Goal: Check status: Check status

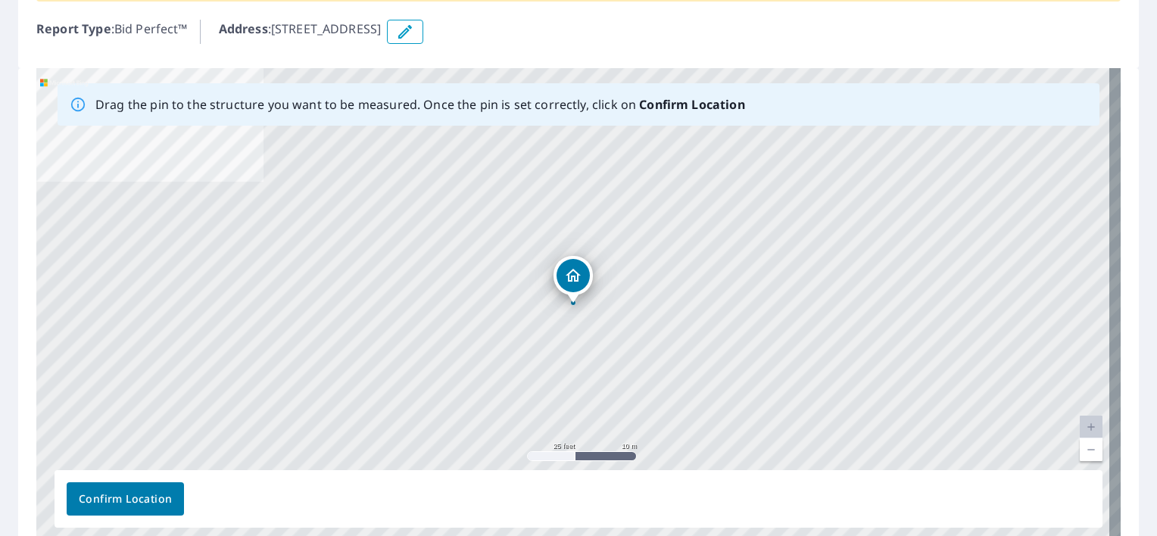
scroll to position [246, 0]
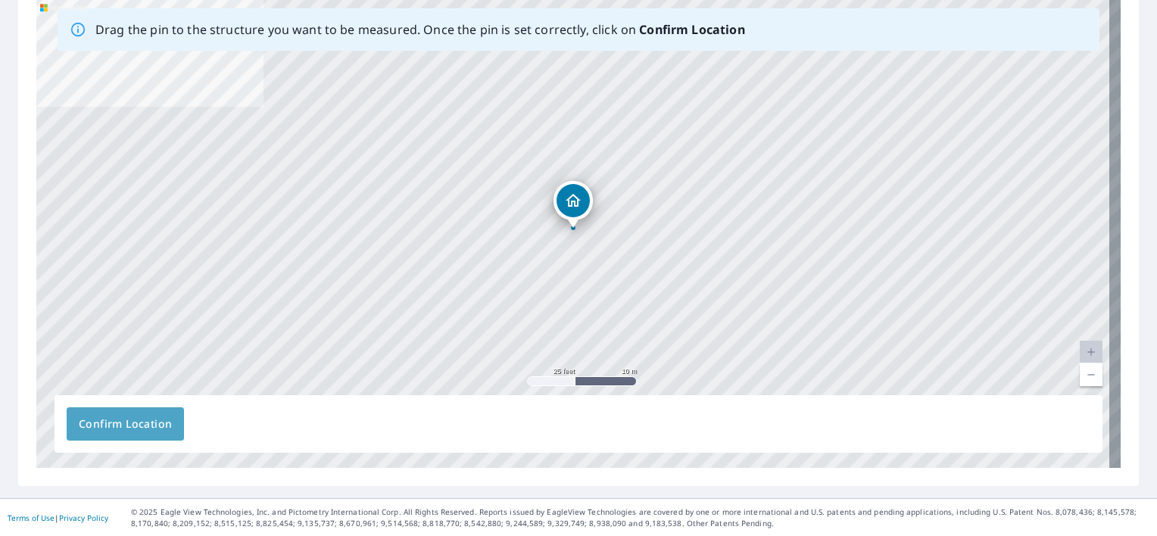
click at [167, 416] on span "Confirm Location" at bounding box center [125, 424] width 93 height 19
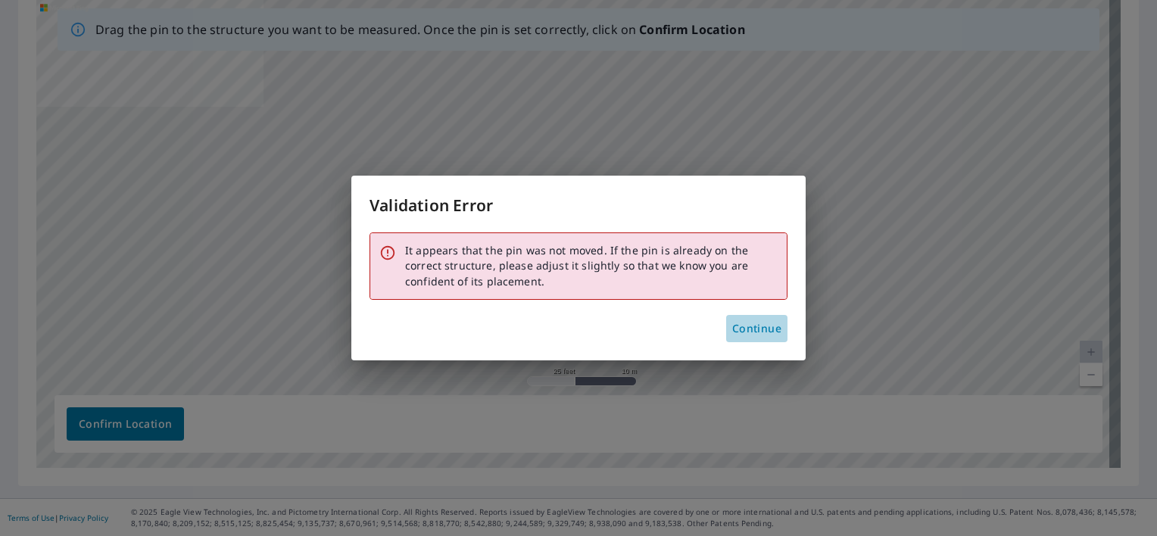
click at [753, 328] on span "Continue" at bounding box center [756, 329] width 49 height 19
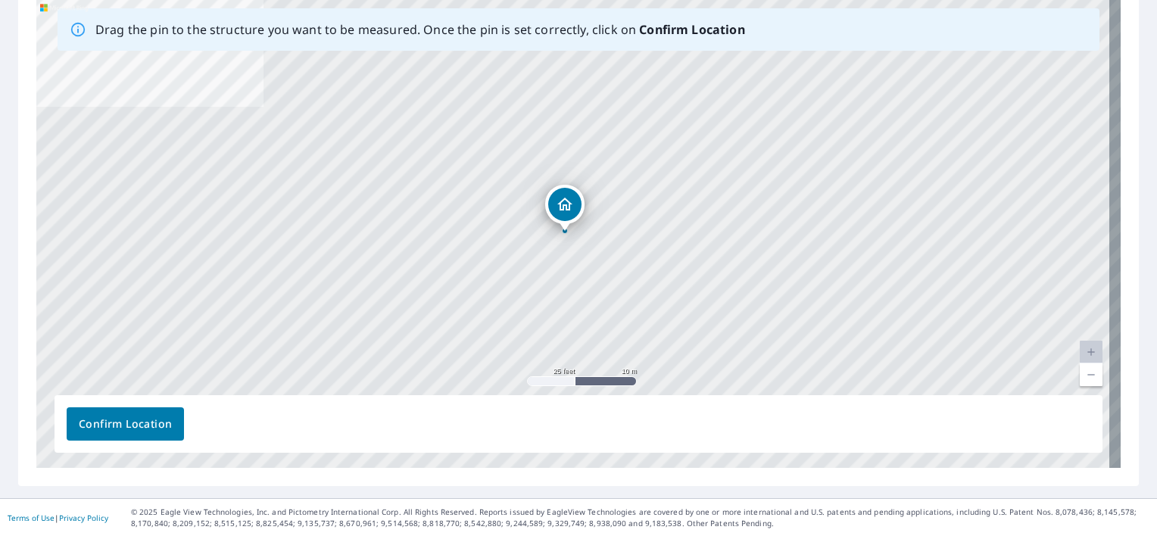
drag, startPoint x: 572, startPoint y: 206, endPoint x: 562, endPoint y: 209, distance: 10.3
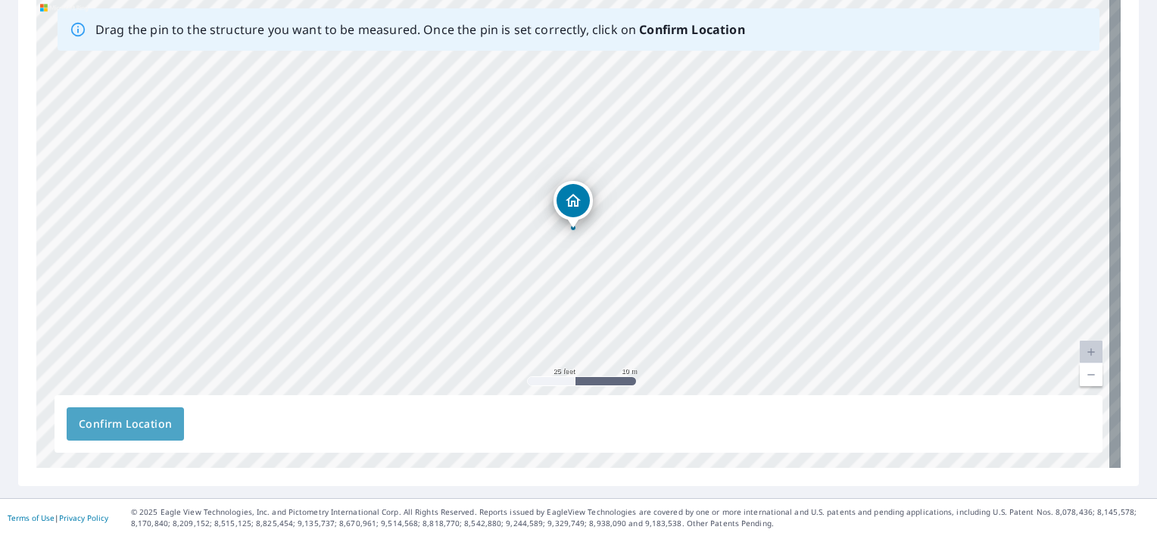
click at [145, 428] on span "Confirm Location" at bounding box center [125, 424] width 93 height 19
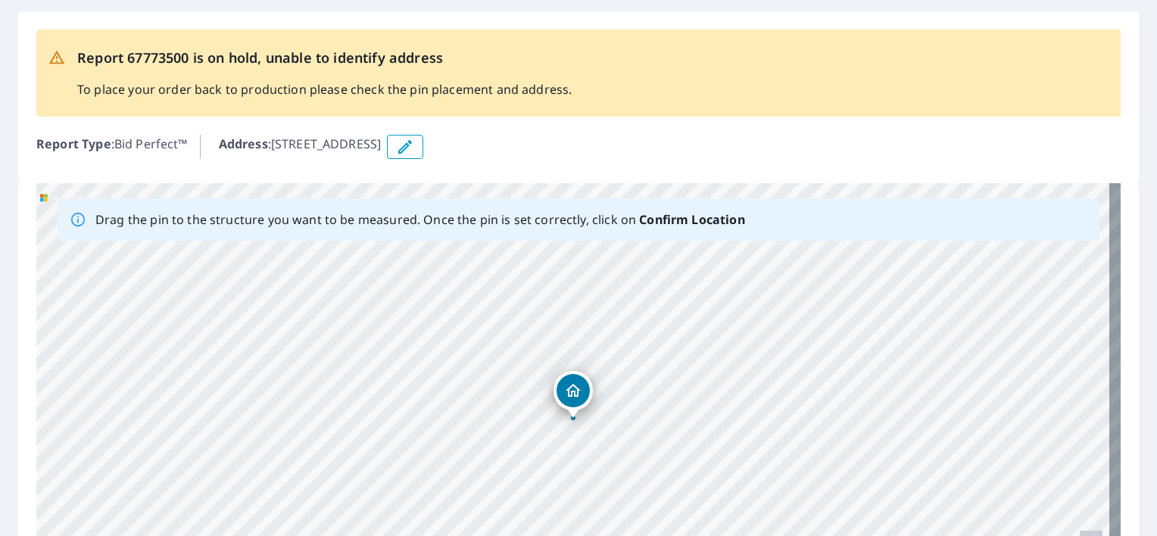
scroll to position [0, 0]
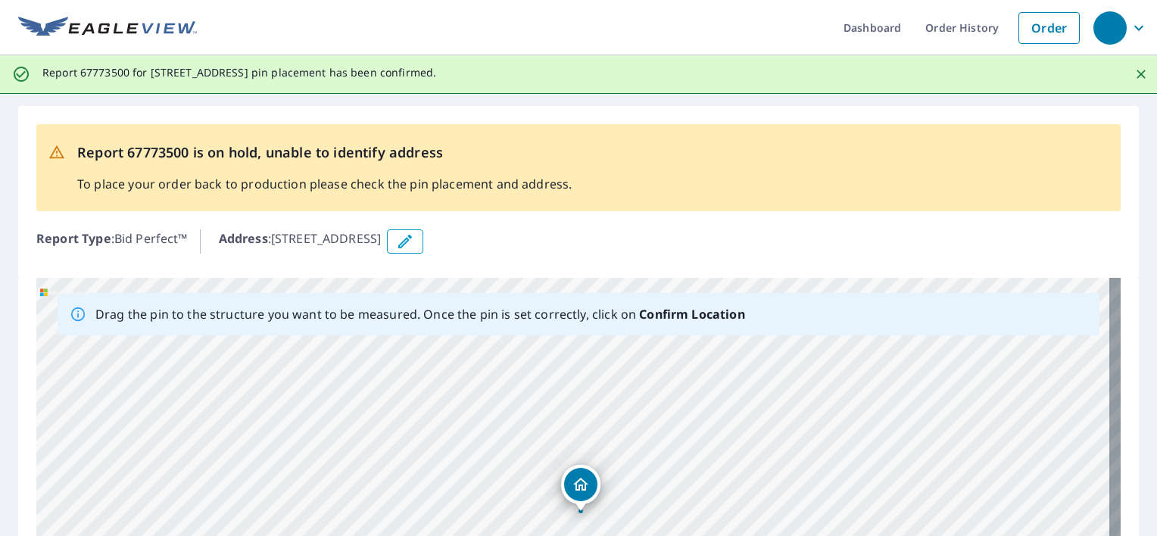
click at [582, 487] on div "[STREET_ADDRESS]" at bounding box center [578, 515] width 1084 height 475
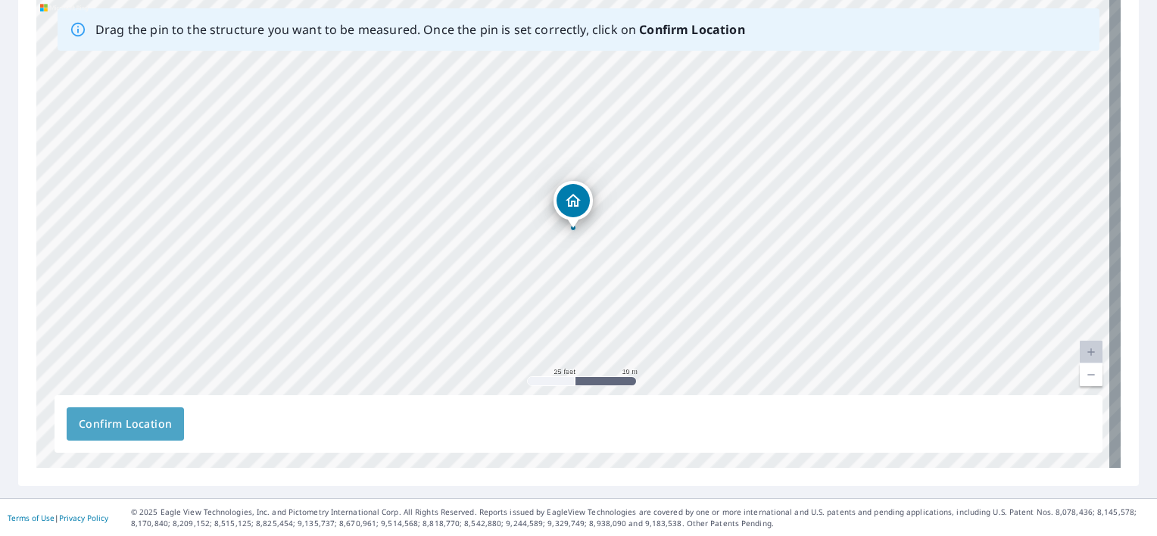
click at [154, 427] on span "Confirm Location" at bounding box center [125, 424] width 93 height 19
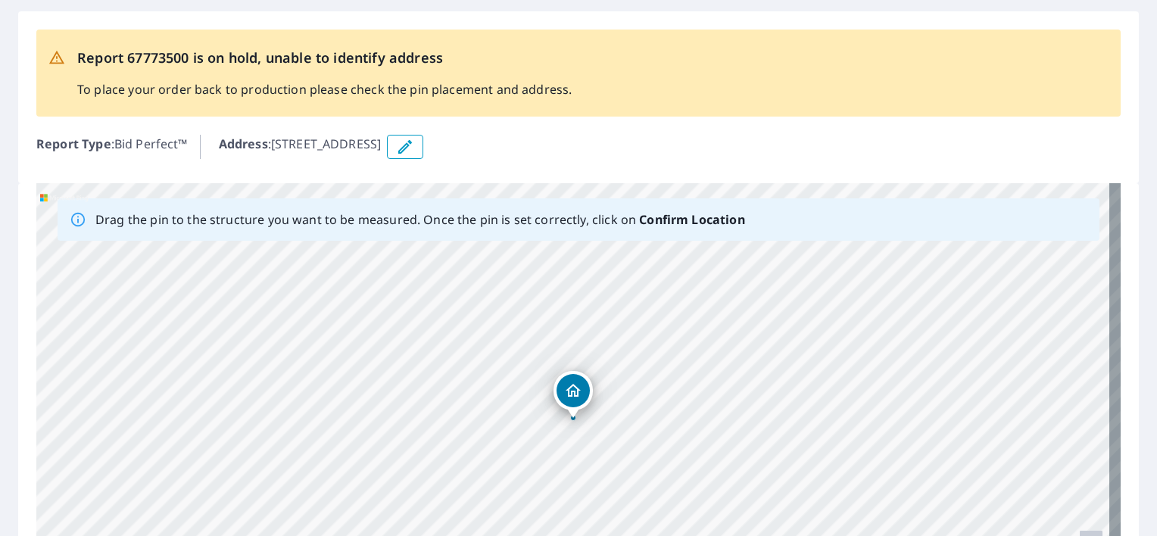
scroll to position [0, 0]
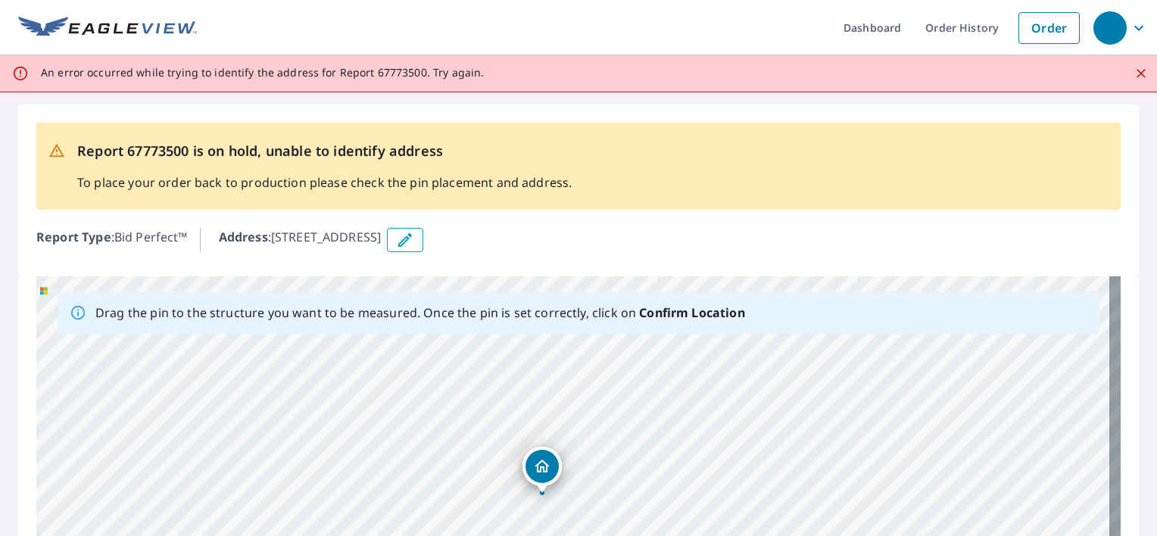
drag, startPoint x: 573, startPoint y: 491, endPoint x: 538, endPoint y: 469, distance: 41.4
click at [538, 469] on div "[STREET_ADDRESS]" at bounding box center [578, 513] width 1084 height 475
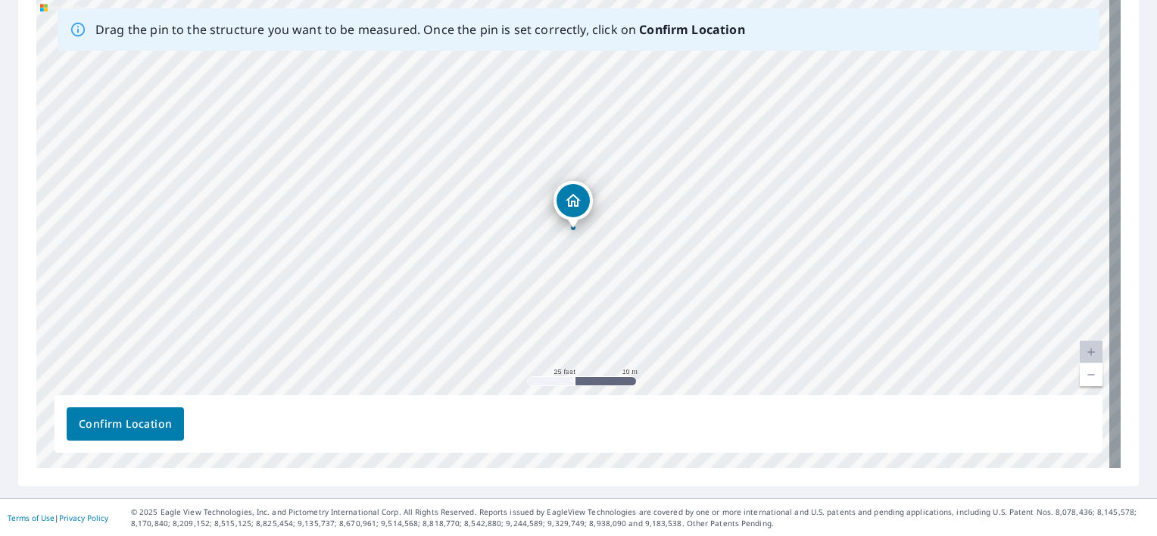
click at [117, 432] on span "Confirm Location" at bounding box center [125, 424] width 93 height 19
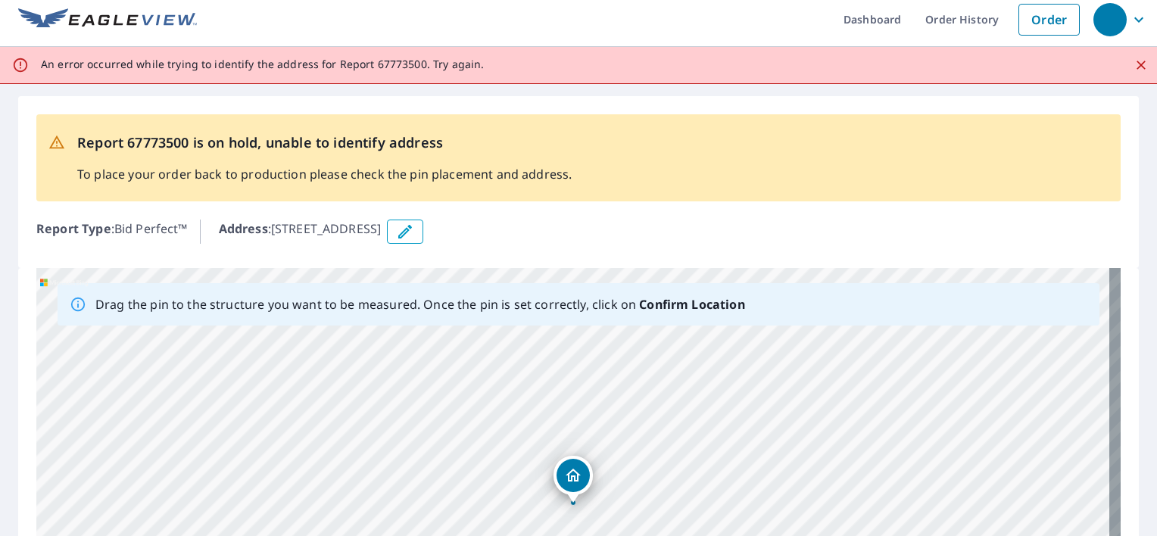
scroll to position [0, 0]
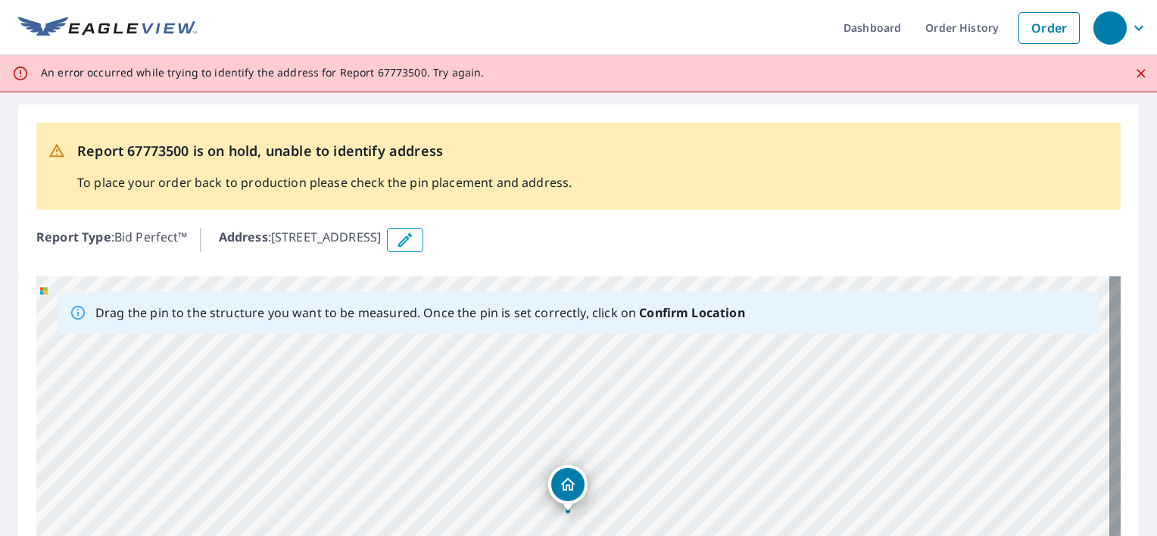
click at [562, 488] on div "[STREET_ADDRESS]" at bounding box center [578, 513] width 1084 height 475
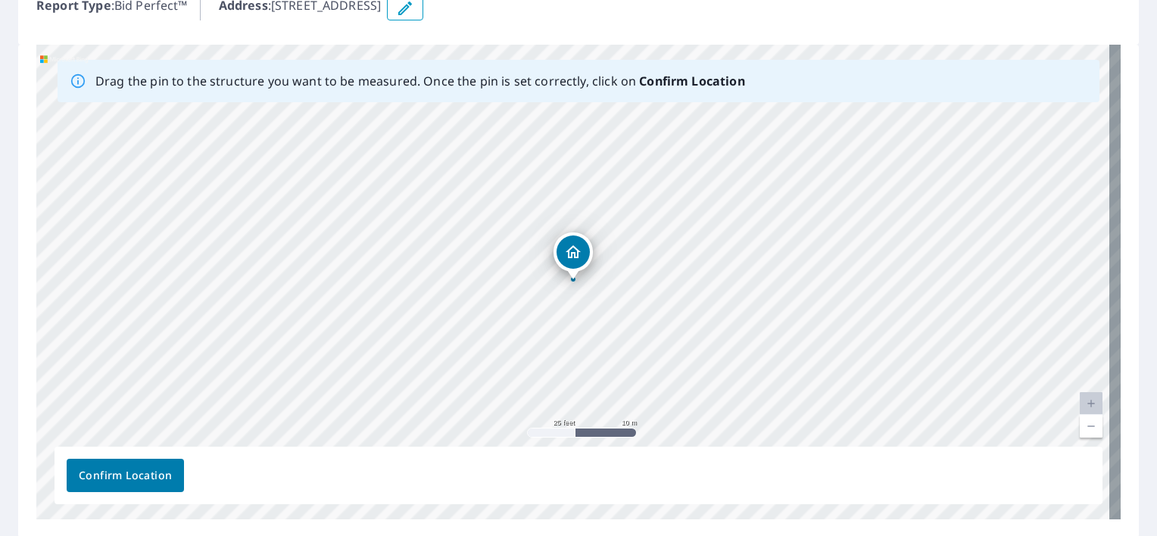
scroll to position [283, 0]
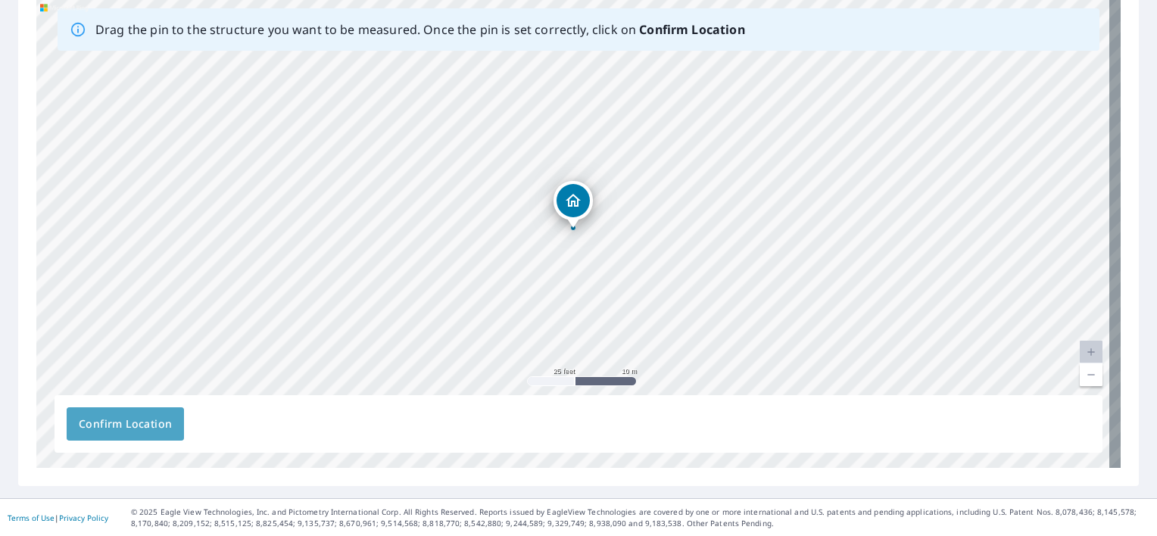
click at [135, 423] on span "Confirm Location" at bounding box center [125, 424] width 93 height 19
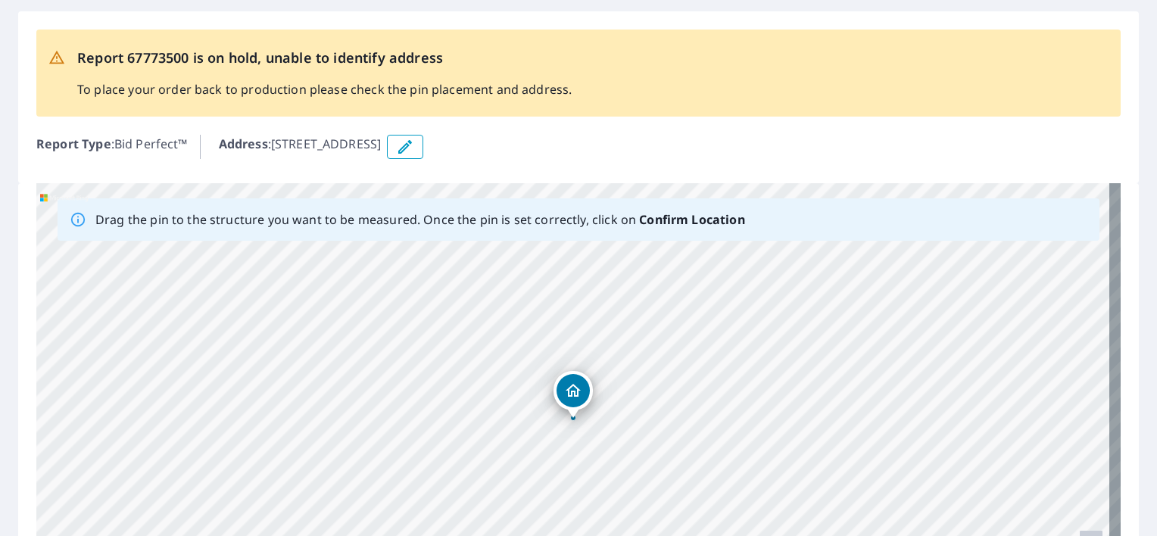
scroll to position [0, 0]
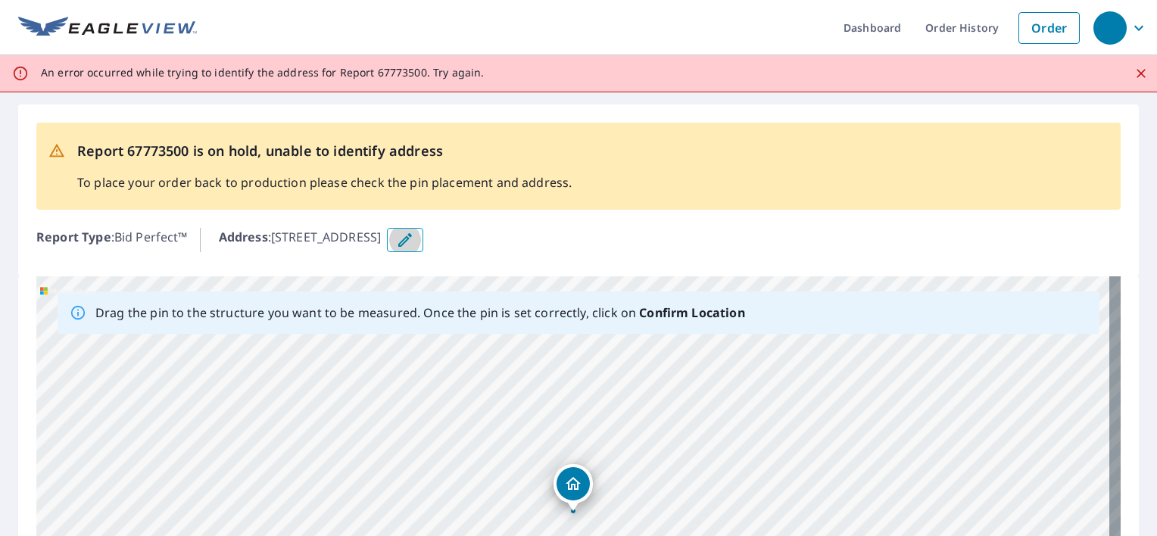
click at [414, 236] on icon "button" at bounding box center [405, 240] width 18 height 18
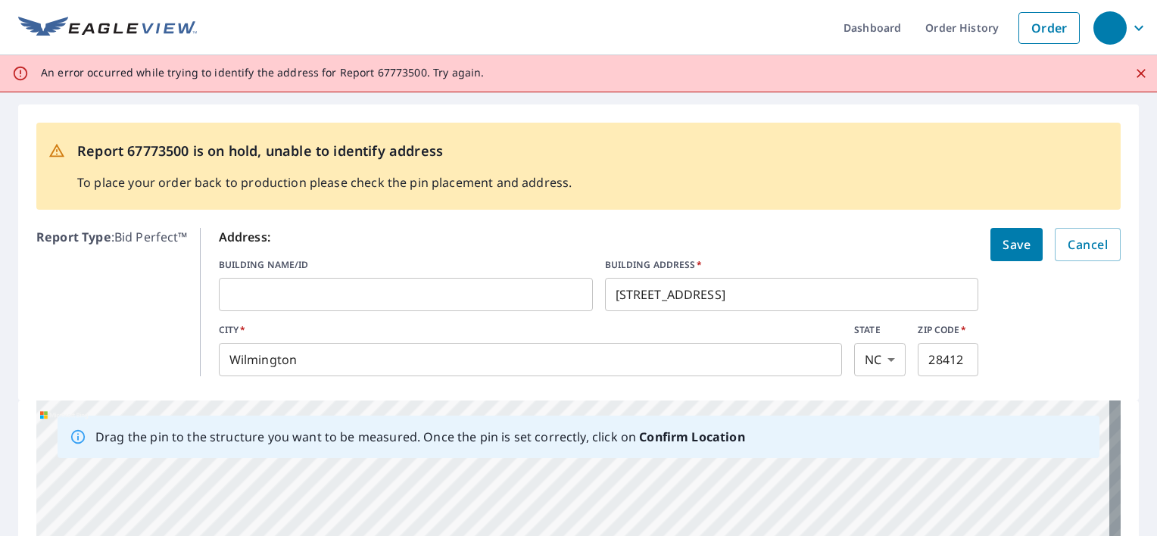
click at [382, 300] on input "text" at bounding box center [406, 294] width 374 height 42
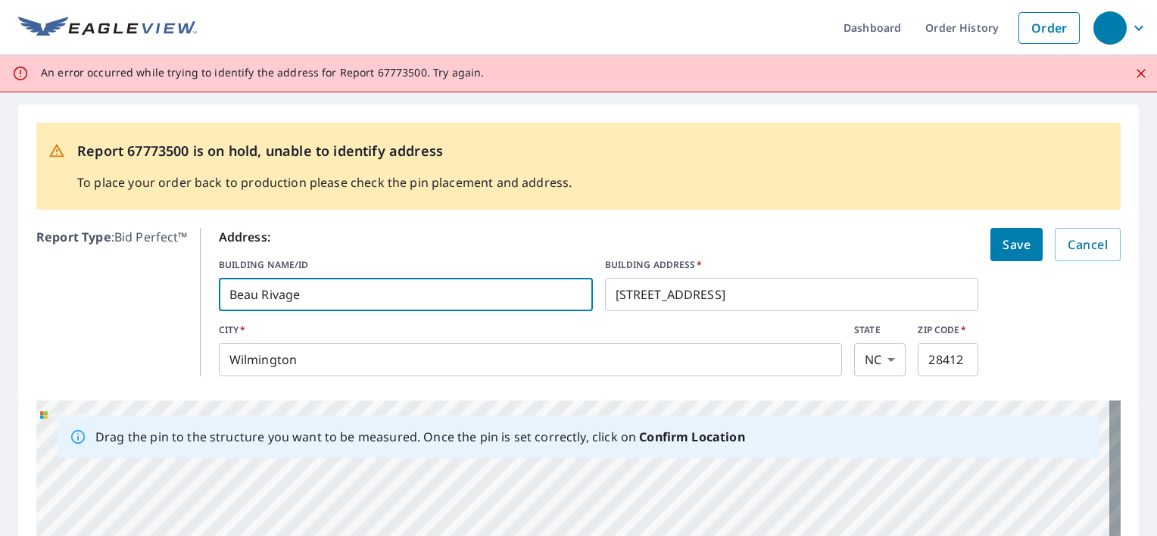
type input "Beau Rivage"
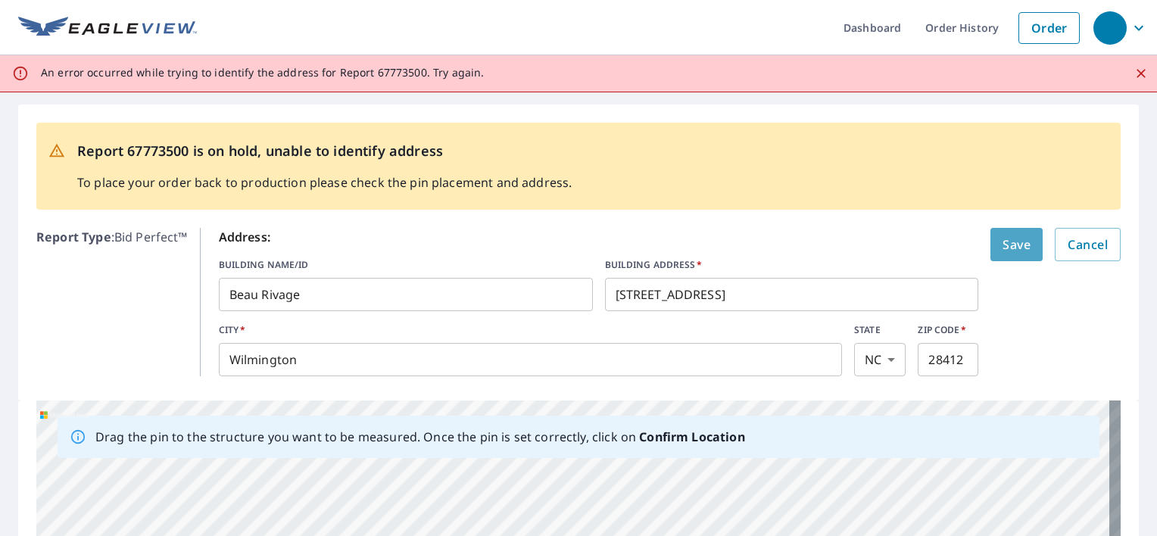
click at [1003, 247] on span "Save" at bounding box center [1017, 244] width 28 height 21
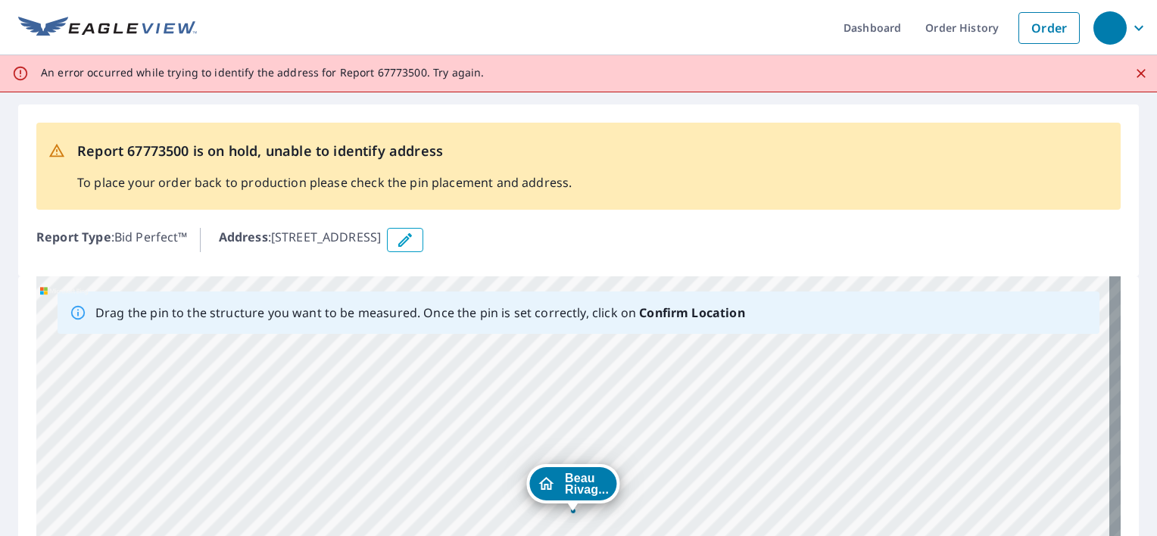
scroll to position [283, 0]
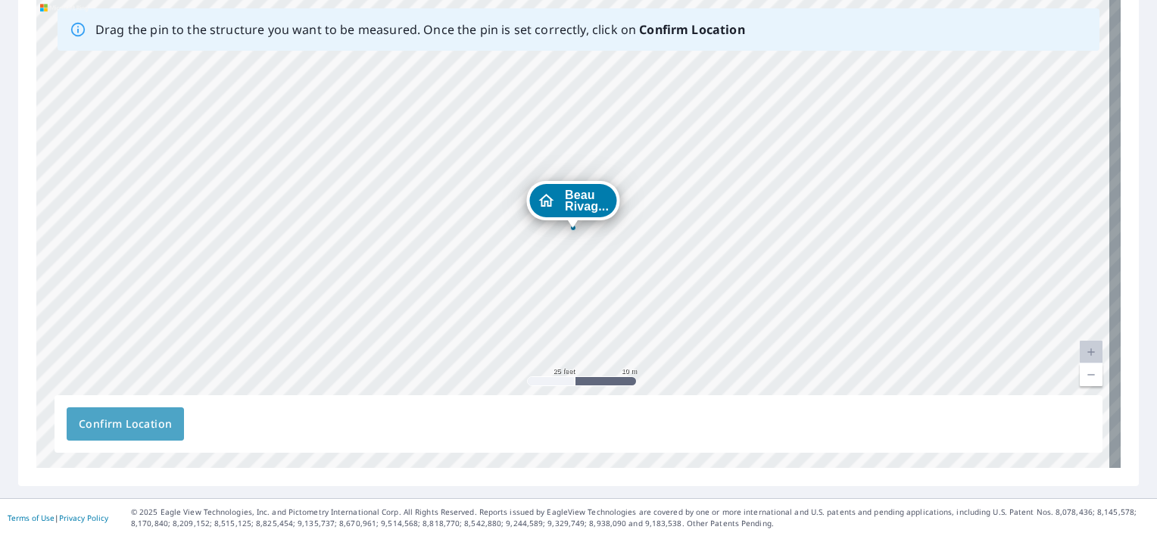
click at [133, 409] on button "Confirm Location" at bounding box center [125, 423] width 117 height 33
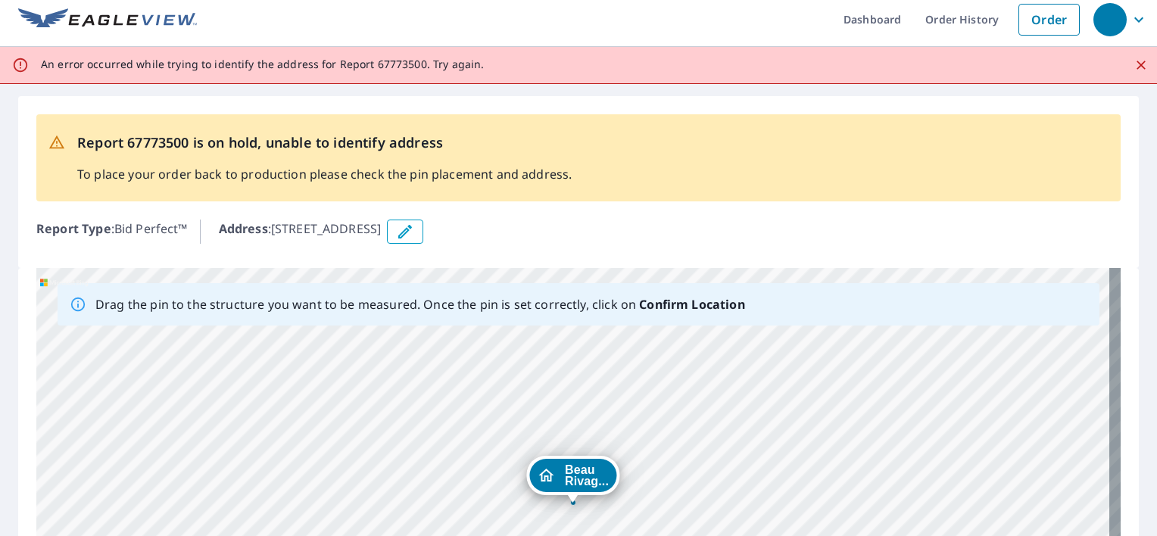
scroll to position [0, 0]
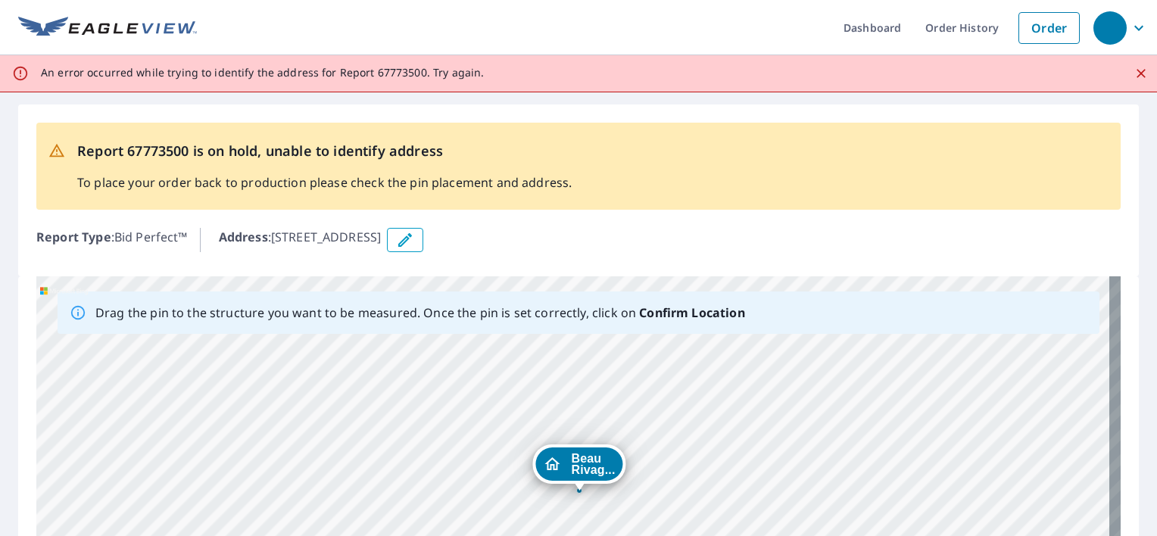
drag, startPoint x: 575, startPoint y: 488, endPoint x: 581, endPoint y: 468, distance: 21.3
click at [581, 468] on div "Beau Rivag... [STREET_ADDRESS]" at bounding box center [578, 513] width 1084 height 475
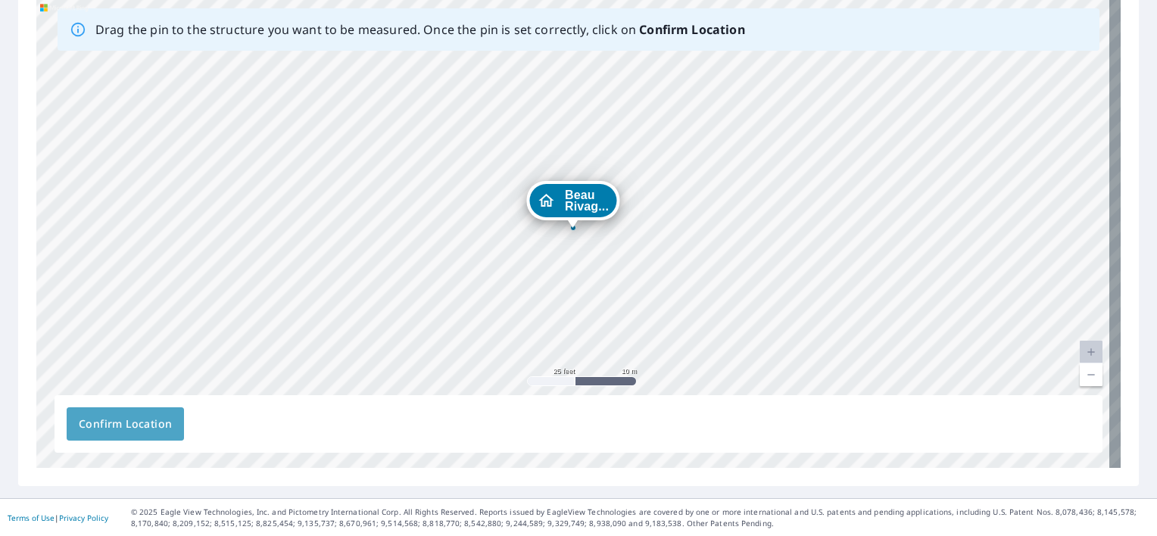
click at [119, 416] on span "Confirm Location" at bounding box center [125, 424] width 93 height 19
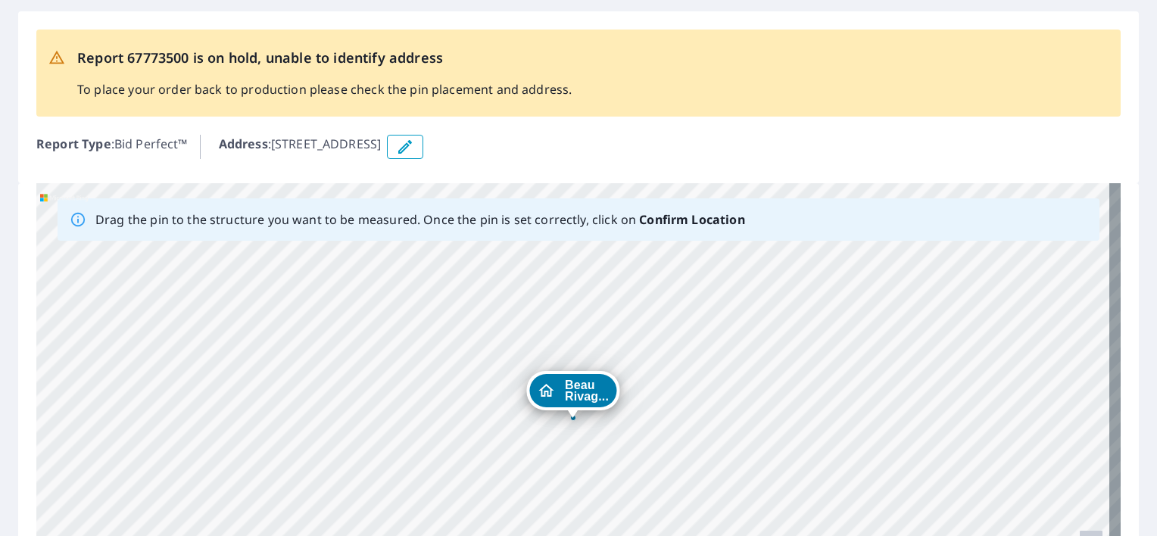
scroll to position [0, 0]
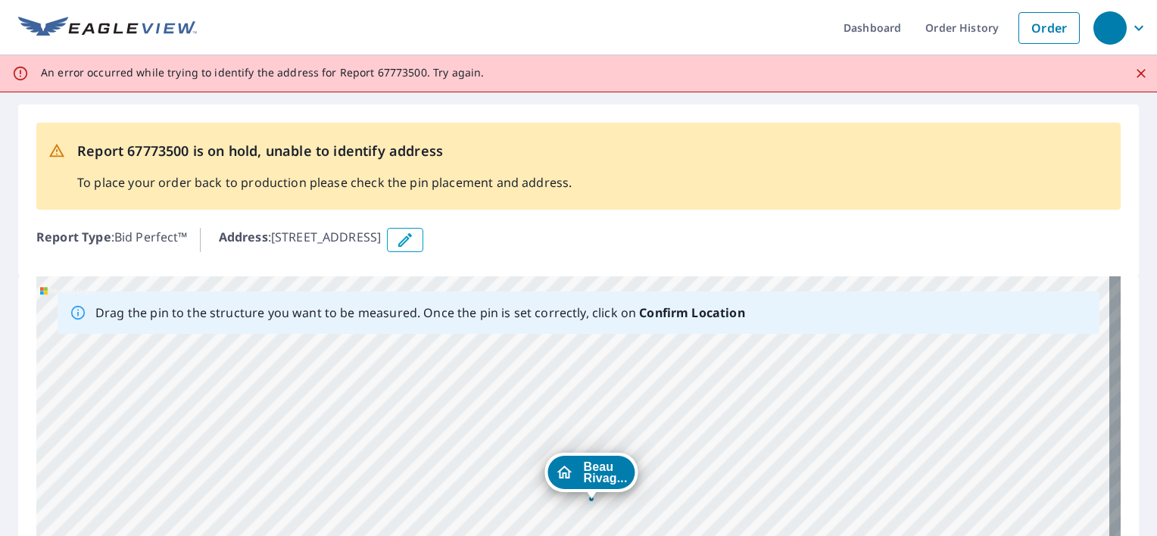
drag, startPoint x: 582, startPoint y: 485, endPoint x: 600, endPoint y: 473, distance: 21.8
click at [600, 473] on div "Beau Rivag... [STREET_ADDRESS]" at bounding box center [578, 513] width 1084 height 475
click at [1134, 73] on icon "Close" at bounding box center [1141, 73] width 15 height 15
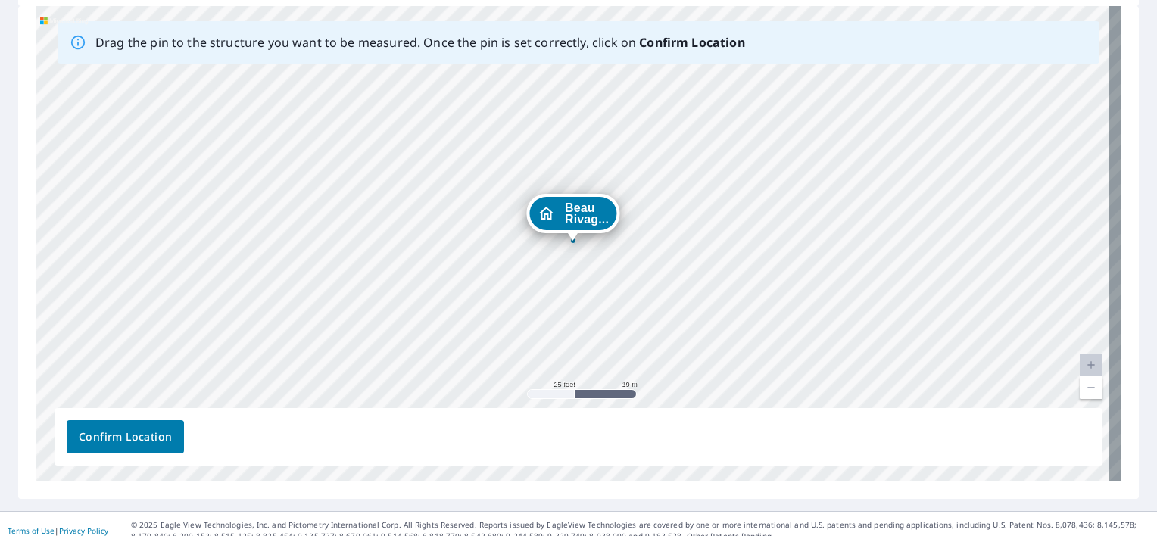
scroll to position [246, 0]
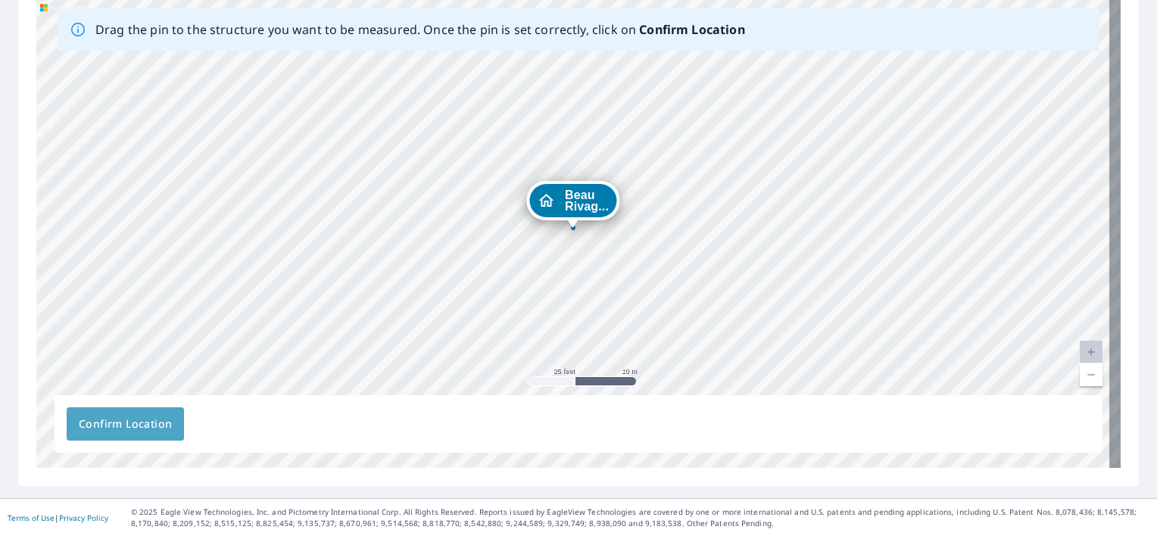
click at [160, 415] on span "Confirm Location" at bounding box center [125, 424] width 93 height 19
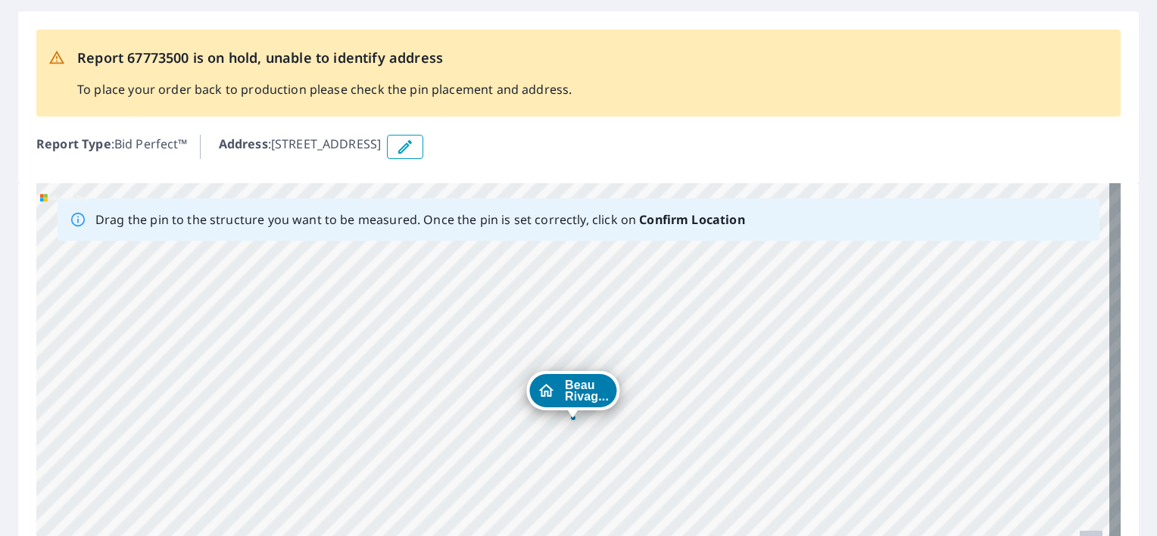
scroll to position [0, 0]
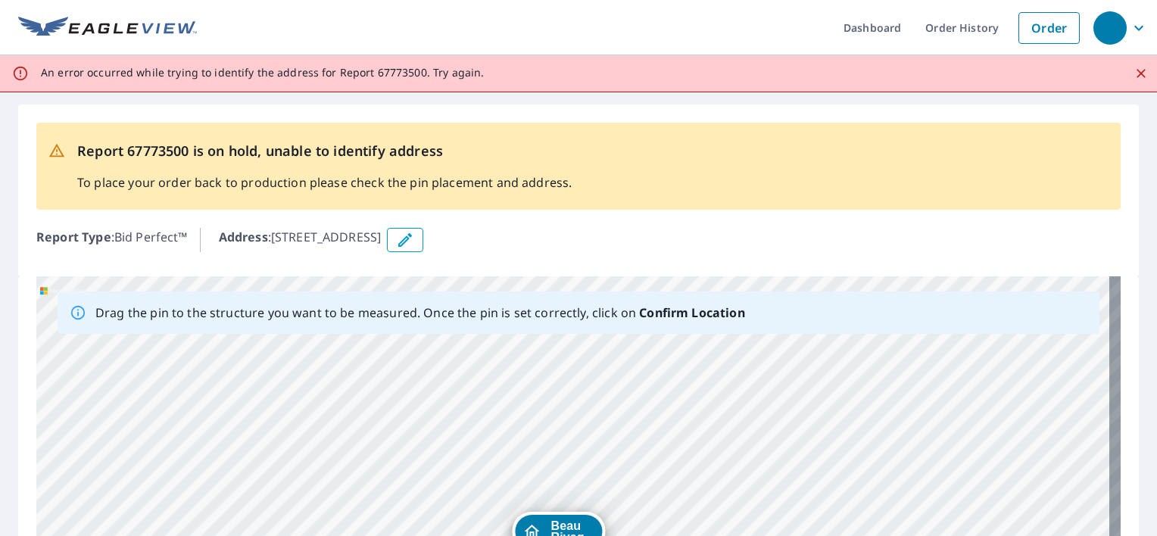
drag, startPoint x: 585, startPoint y: 482, endPoint x: 569, endPoint y: 546, distance: 66.3
click at [569, 535] on html "Dashboard Order History Order An error occurred while trying to identify the ad…" at bounding box center [578, 268] width 1157 height 536
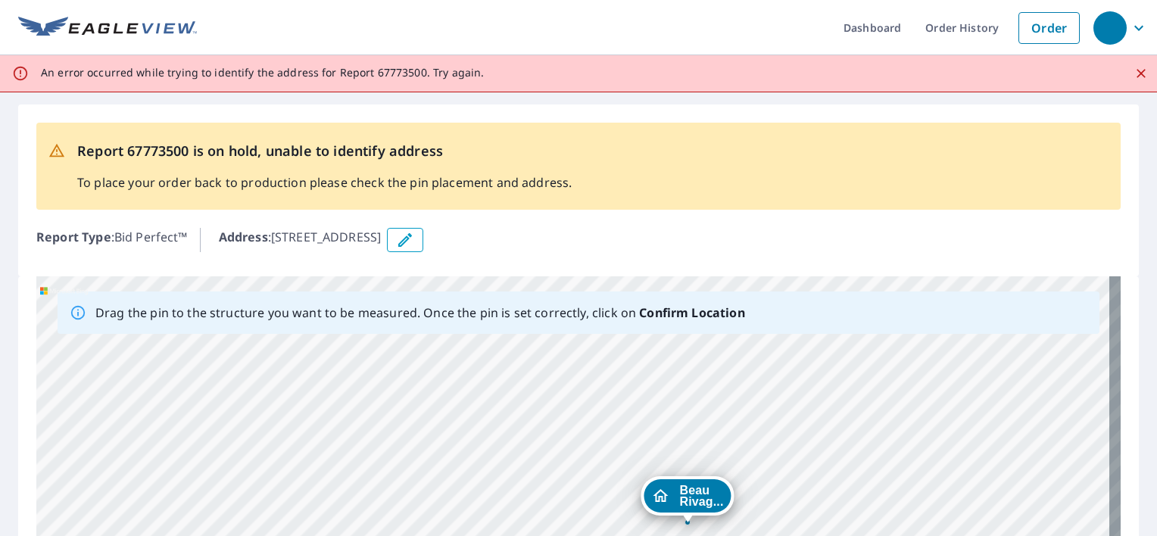
click at [700, 493] on div "Beau Rivag... [STREET_ADDRESS]" at bounding box center [578, 513] width 1084 height 475
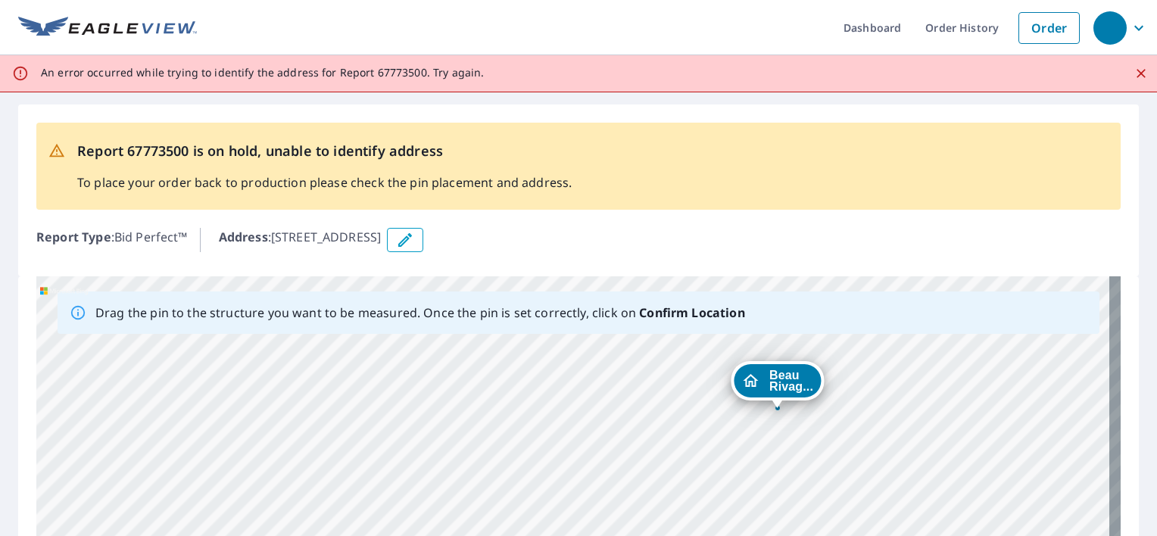
click at [904, 390] on div "Beau Rivag... [STREET_ADDRESS]" at bounding box center [578, 513] width 1084 height 475
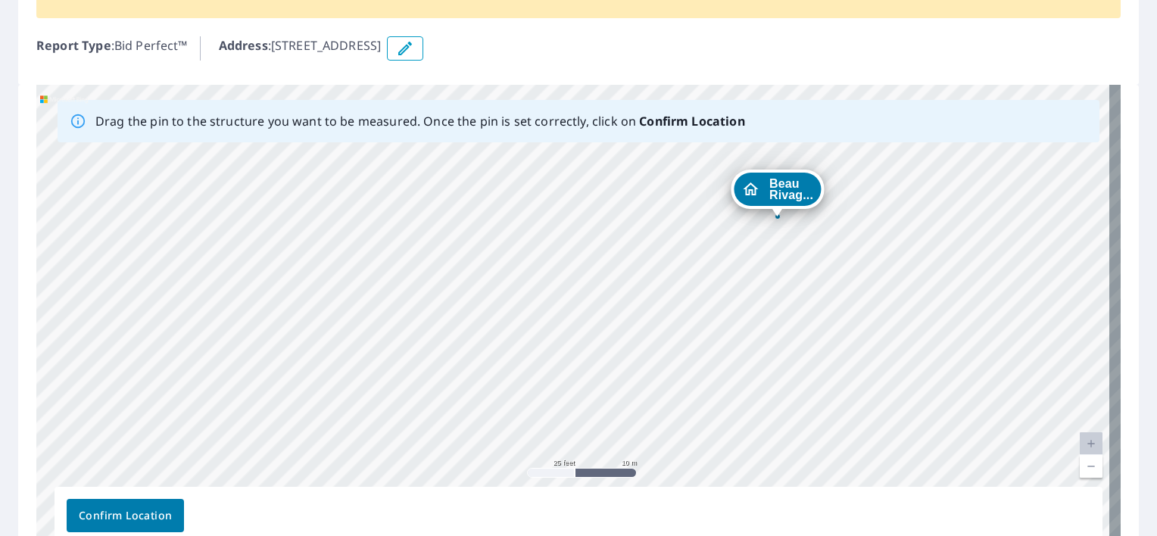
scroll to position [232, 0]
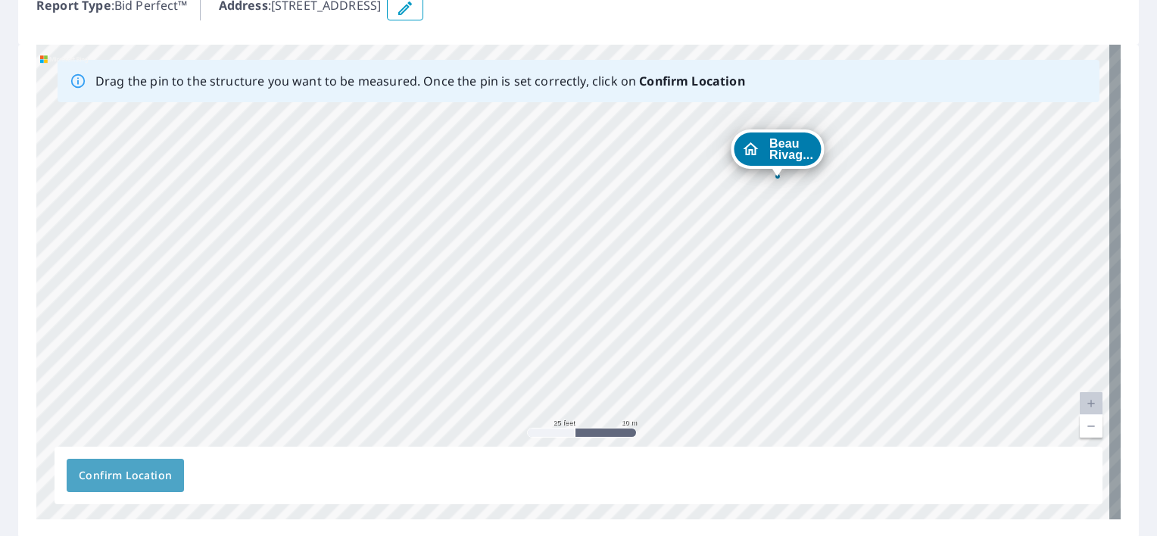
click at [88, 479] on span "Confirm Location" at bounding box center [125, 475] width 93 height 19
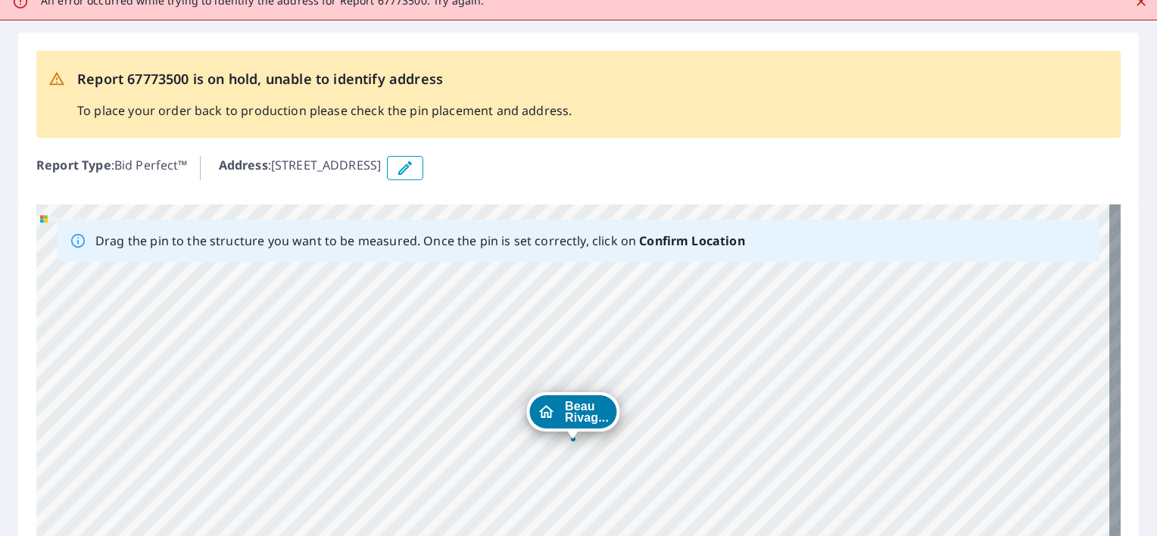
scroll to position [0, 0]
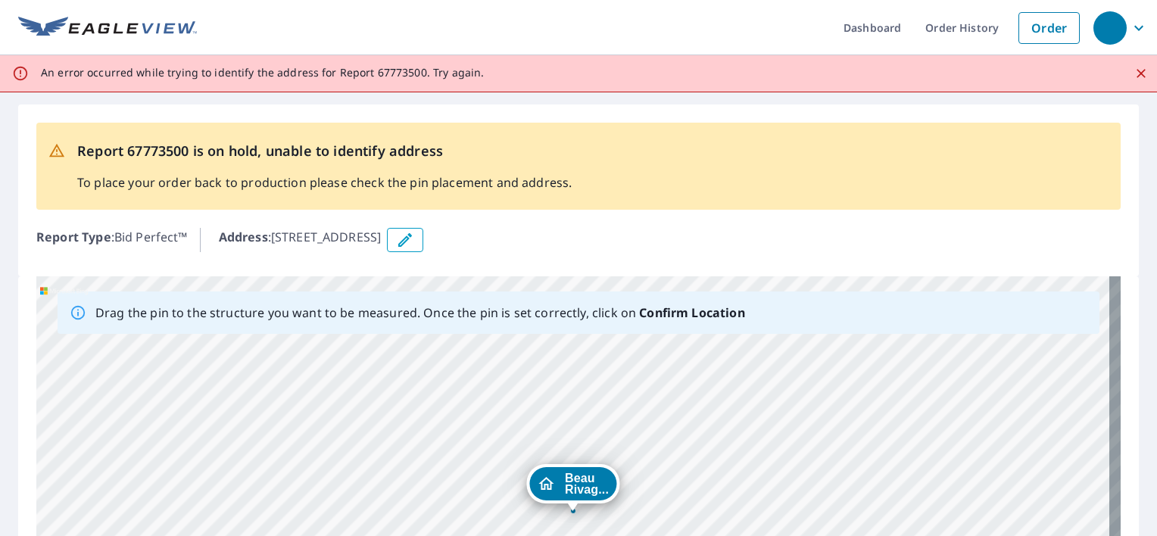
drag, startPoint x: 471, startPoint y: 516, endPoint x: 558, endPoint y: 503, distance: 88.1
click at [558, 503] on div "Beau Rivag... [STREET_ADDRESS]" at bounding box center [578, 513] width 1084 height 475
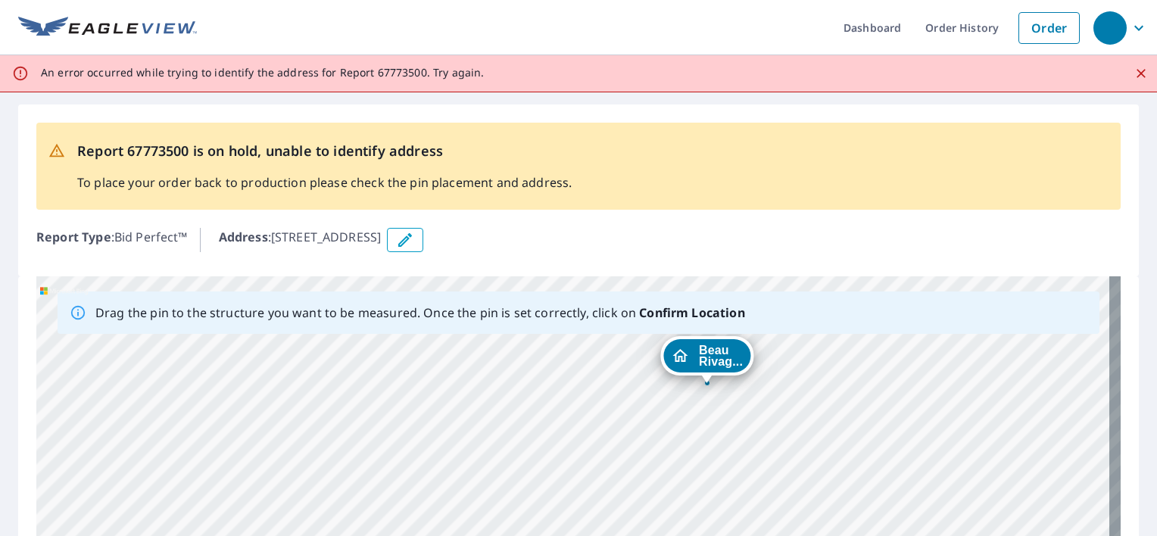
drag, startPoint x: 579, startPoint y: 479, endPoint x: 625, endPoint y: 364, distance: 123.6
click at [625, 364] on div "Beau Rivag... [STREET_ADDRESS]" at bounding box center [578, 513] width 1084 height 475
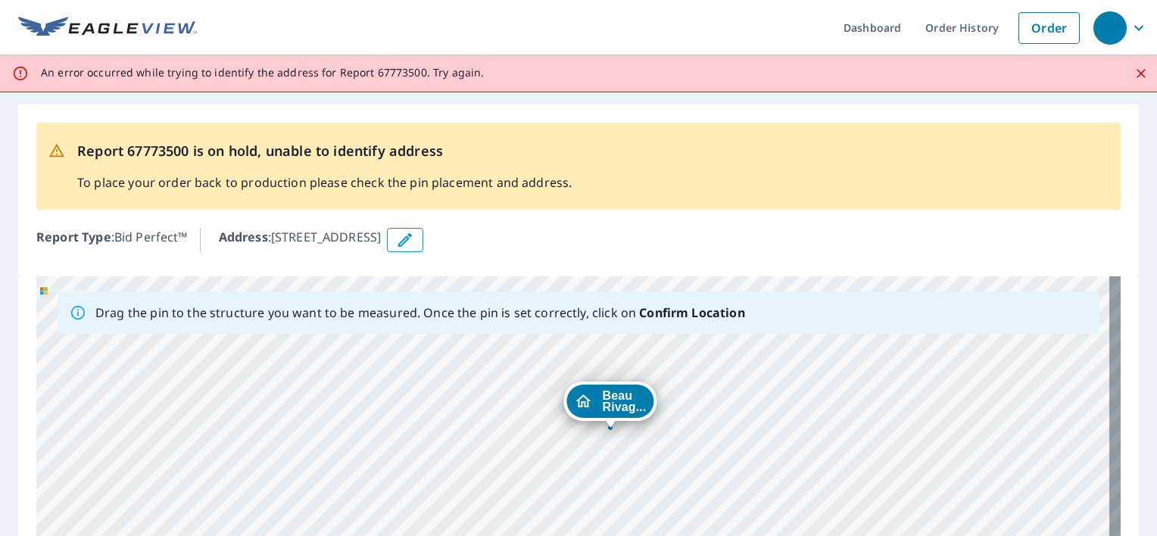
click at [606, 399] on div "Beau Rivag... [STREET_ADDRESS]" at bounding box center [578, 513] width 1084 height 475
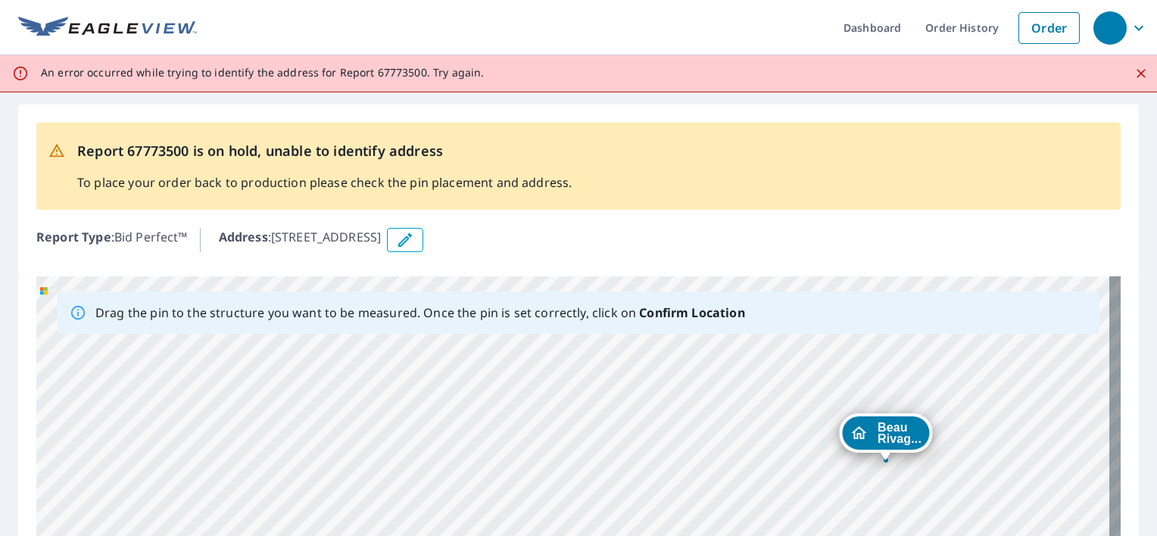
click at [919, 348] on div "Beau Rivag... [STREET_ADDRESS]" at bounding box center [578, 513] width 1084 height 475
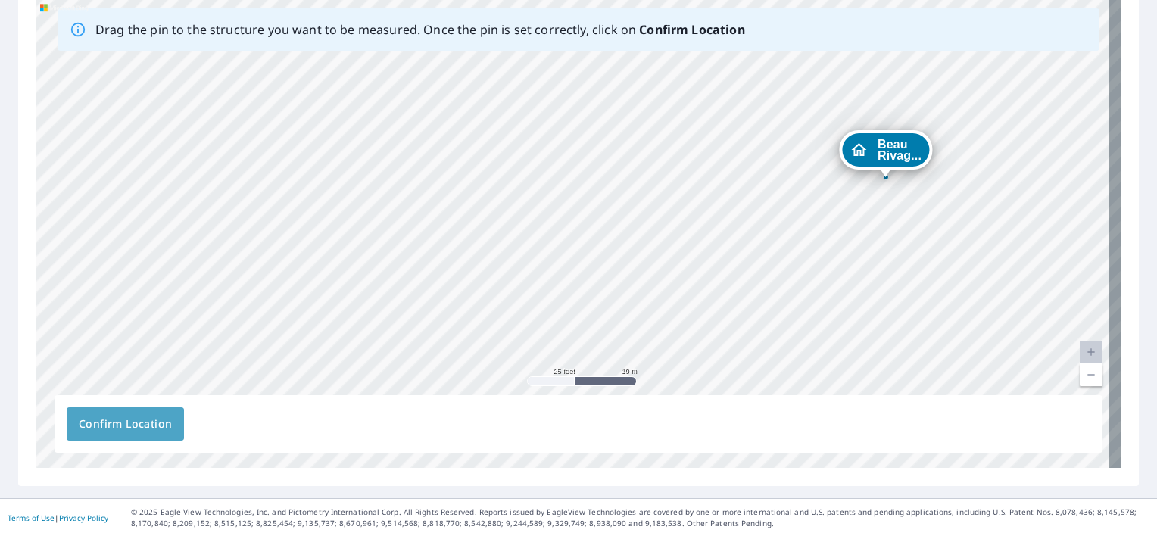
click at [140, 420] on span "Confirm Location" at bounding box center [125, 424] width 93 height 19
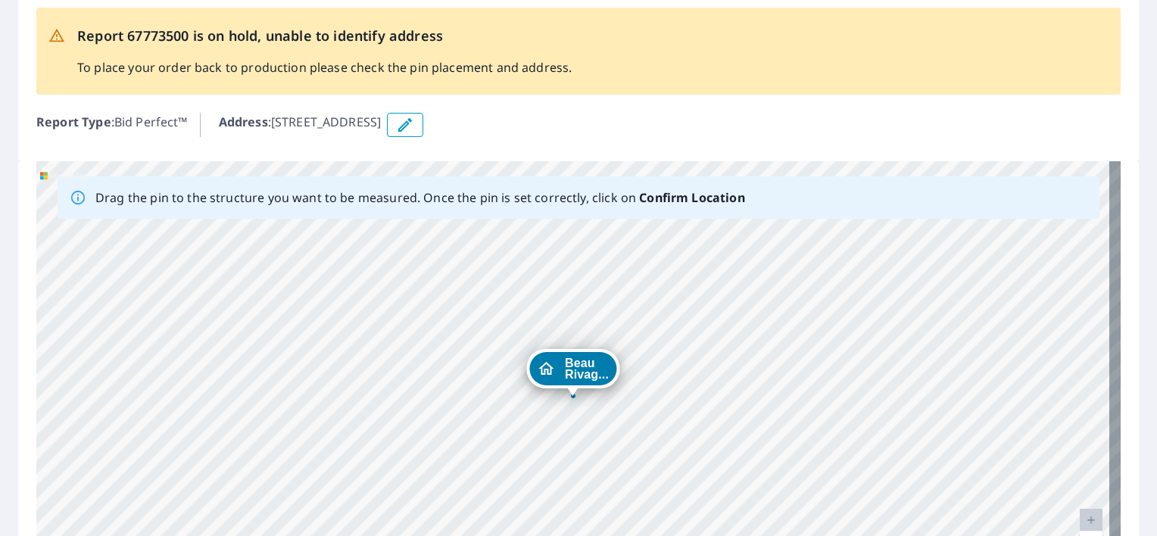
scroll to position [0, 0]
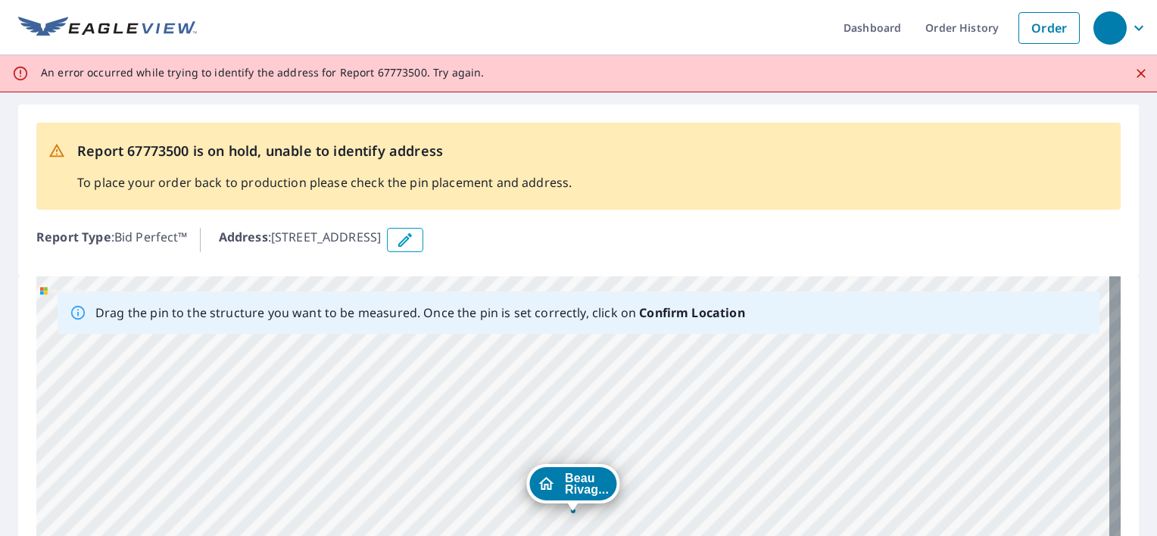
click at [76, 312] on icon at bounding box center [78, 312] width 17 height 17
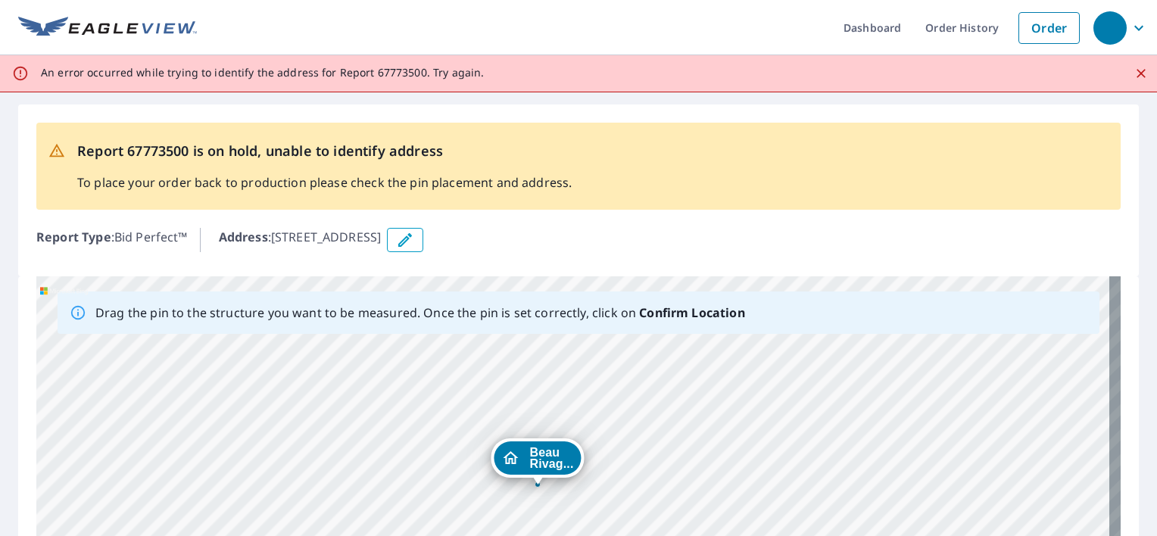
drag, startPoint x: 562, startPoint y: 485, endPoint x: 526, endPoint y: 458, distance: 44.8
click at [526, 458] on div "Beau Rivag... [STREET_ADDRESS]" at bounding box center [578, 513] width 1084 height 475
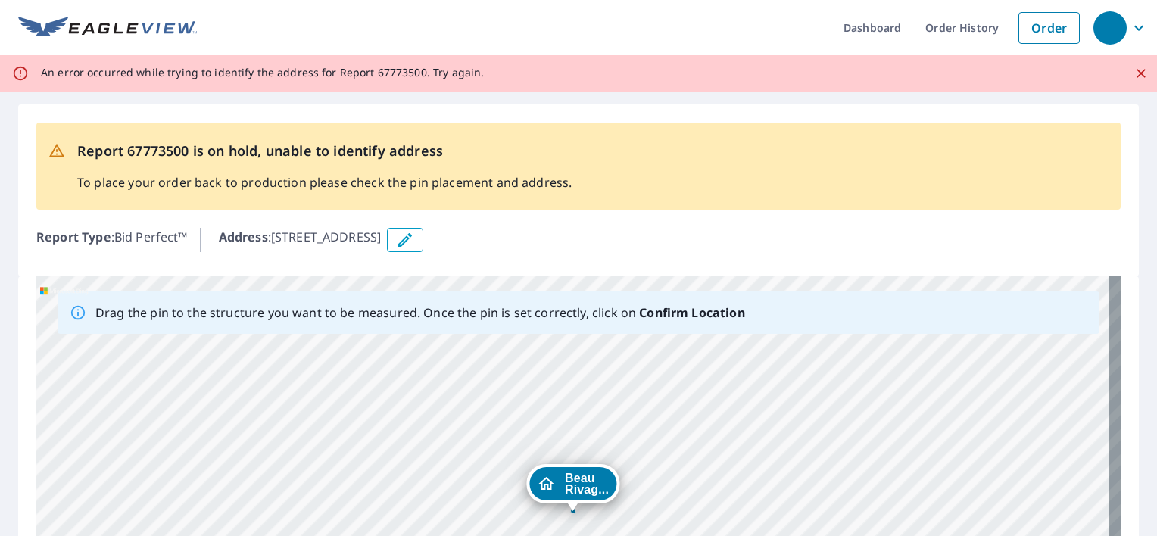
scroll to position [283, 0]
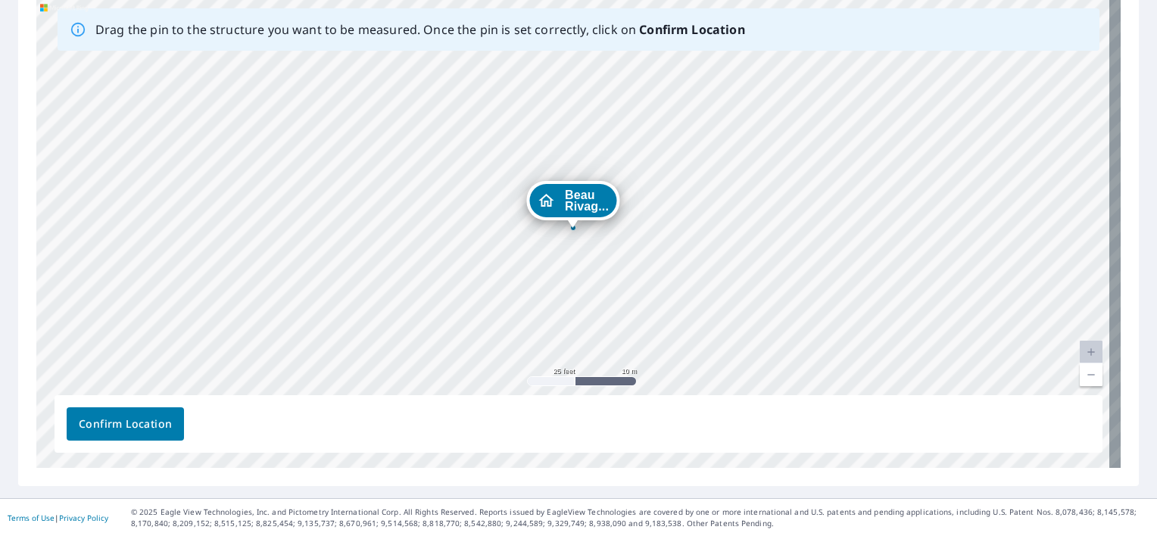
click at [151, 405] on div "Confirm Location" at bounding box center [579, 424] width 1048 height 58
click at [151, 418] on span "Confirm Location" at bounding box center [125, 424] width 93 height 19
click at [127, 429] on span "Confirm Location" at bounding box center [125, 424] width 93 height 19
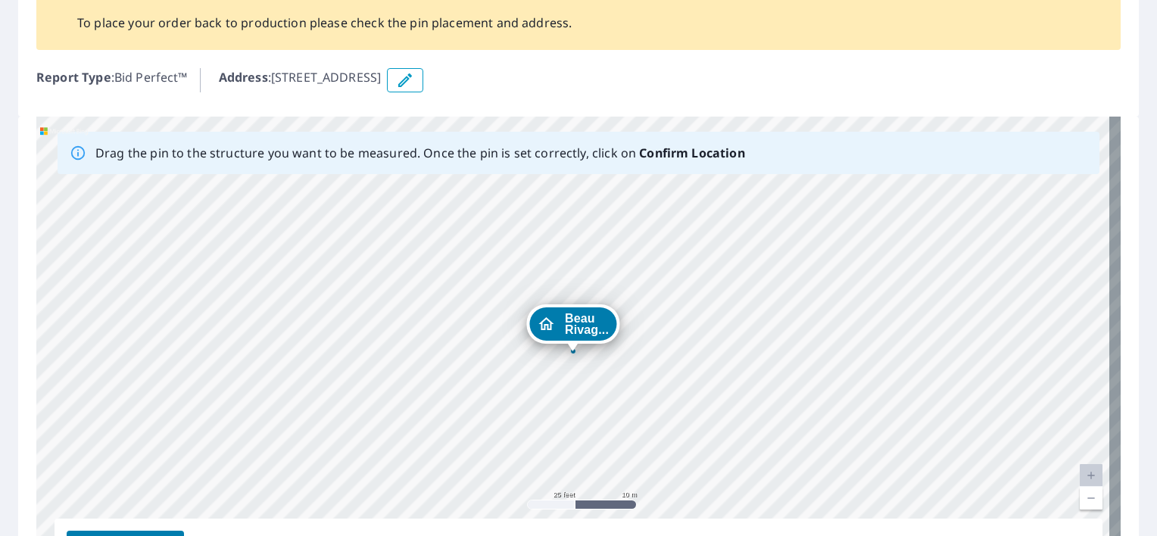
scroll to position [0, 0]
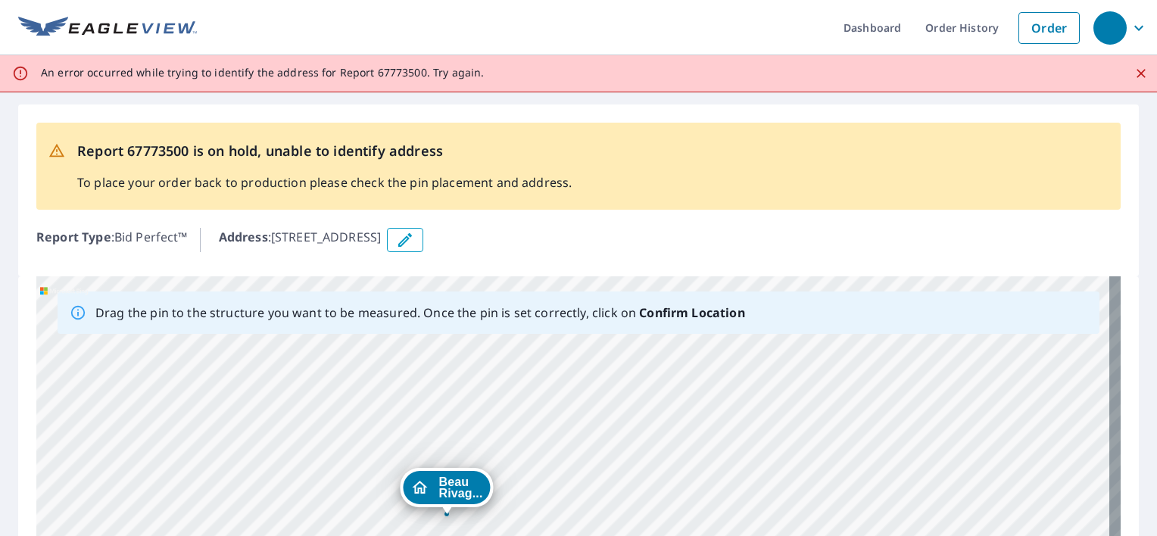
drag, startPoint x: 579, startPoint y: 491, endPoint x: 445, endPoint y: 495, distance: 133.4
click at [445, 495] on div "Beau Rivag... [STREET_ADDRESS]" at bounding box center [578, 513] width 1084 height 475
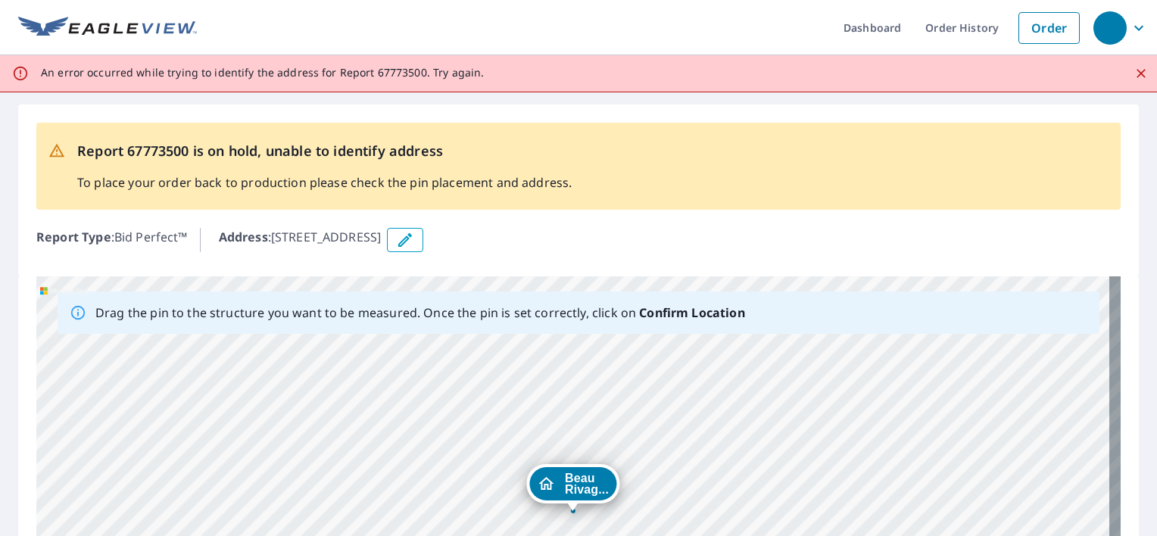
scroll to position [283, 0]
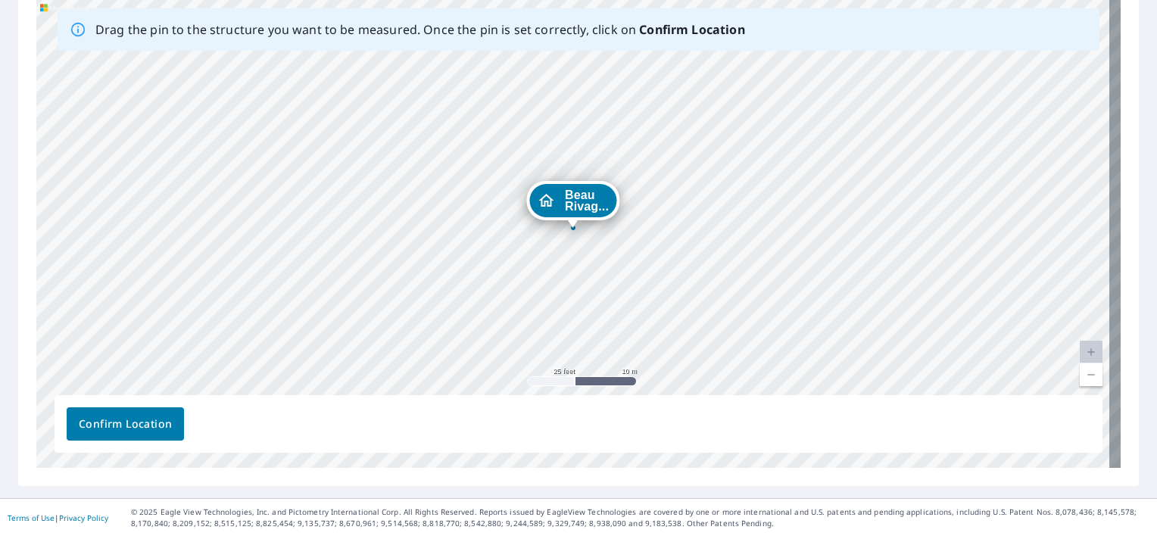
click at [145, 426] on span "Confirm Location" at bounding box center [125, 424] width 93 height 19
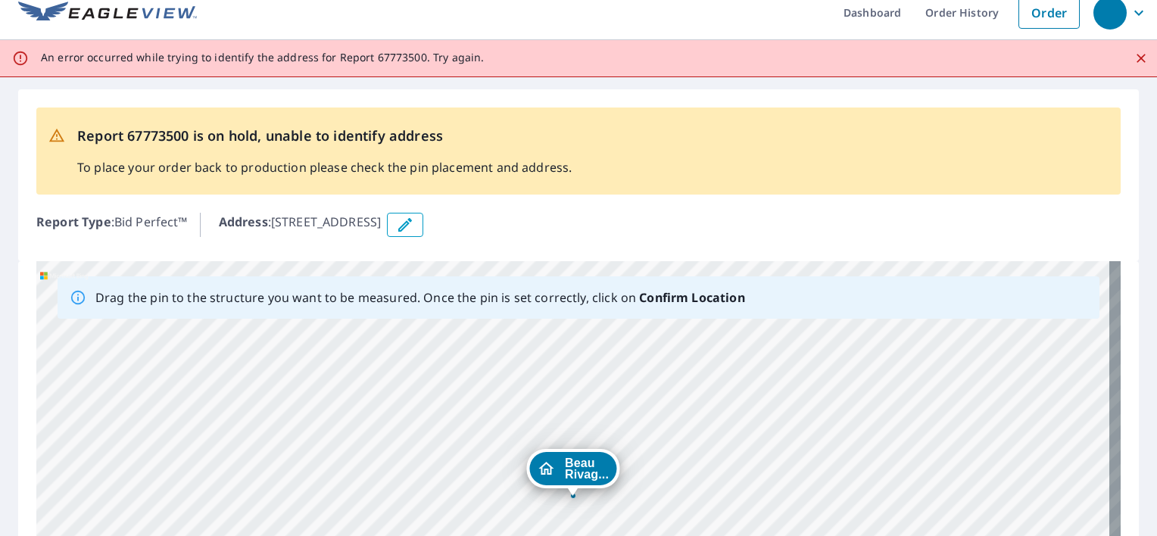
scroll to position [0, 0]
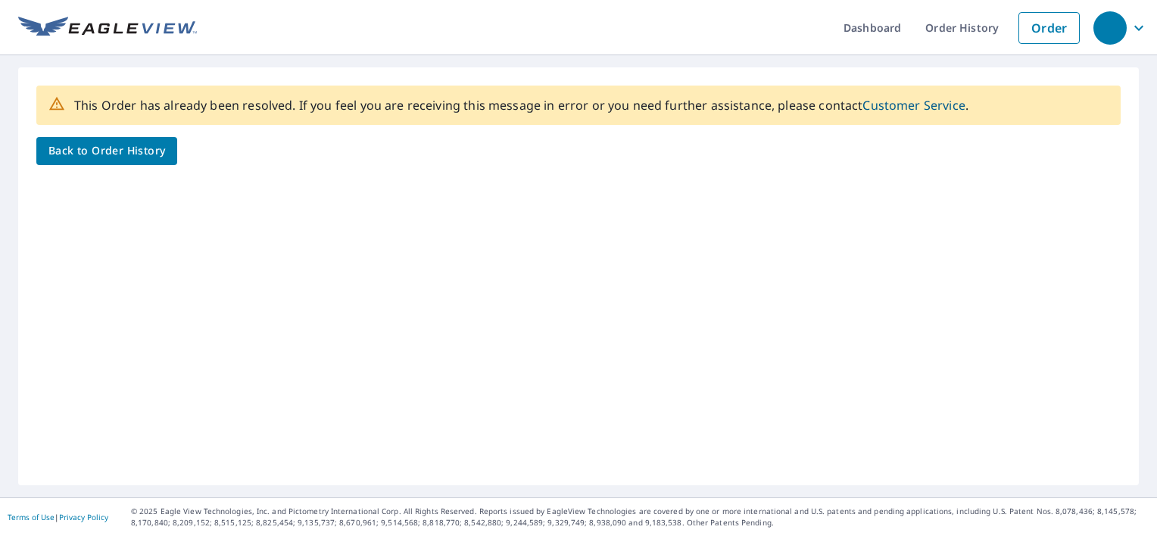
click at [145, 156] on span "Back to Order History" at bounding box center [106, 151] width 117 height 19
